Goal: Use online tool/utility: Utilize a website feature to perform a specific function

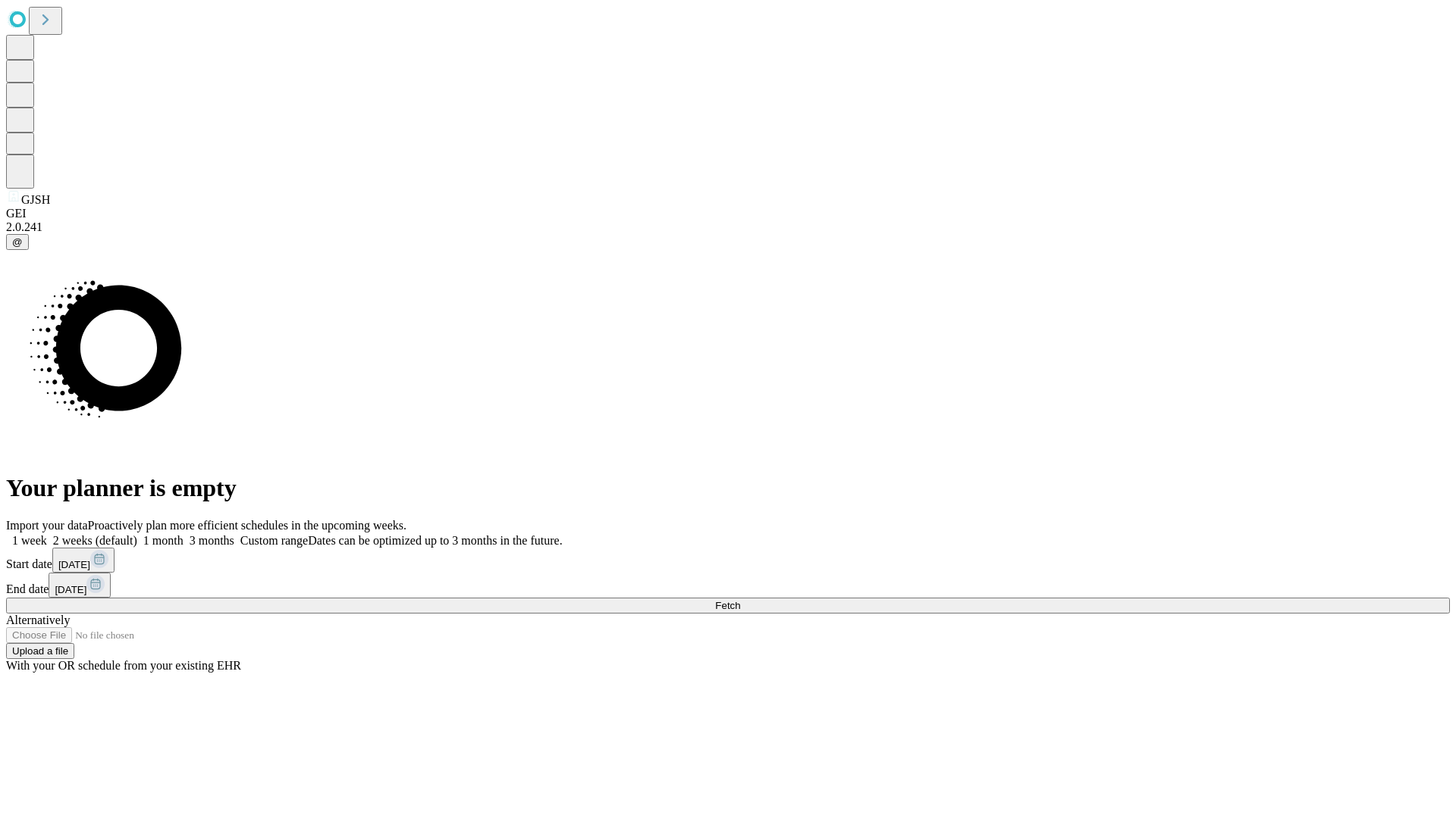
click at [740, 600] on span "Fetch" at bounding box center [727, 605] width 25 height 12
